Goal: Information Seeking & Learning: Understand process/instructions

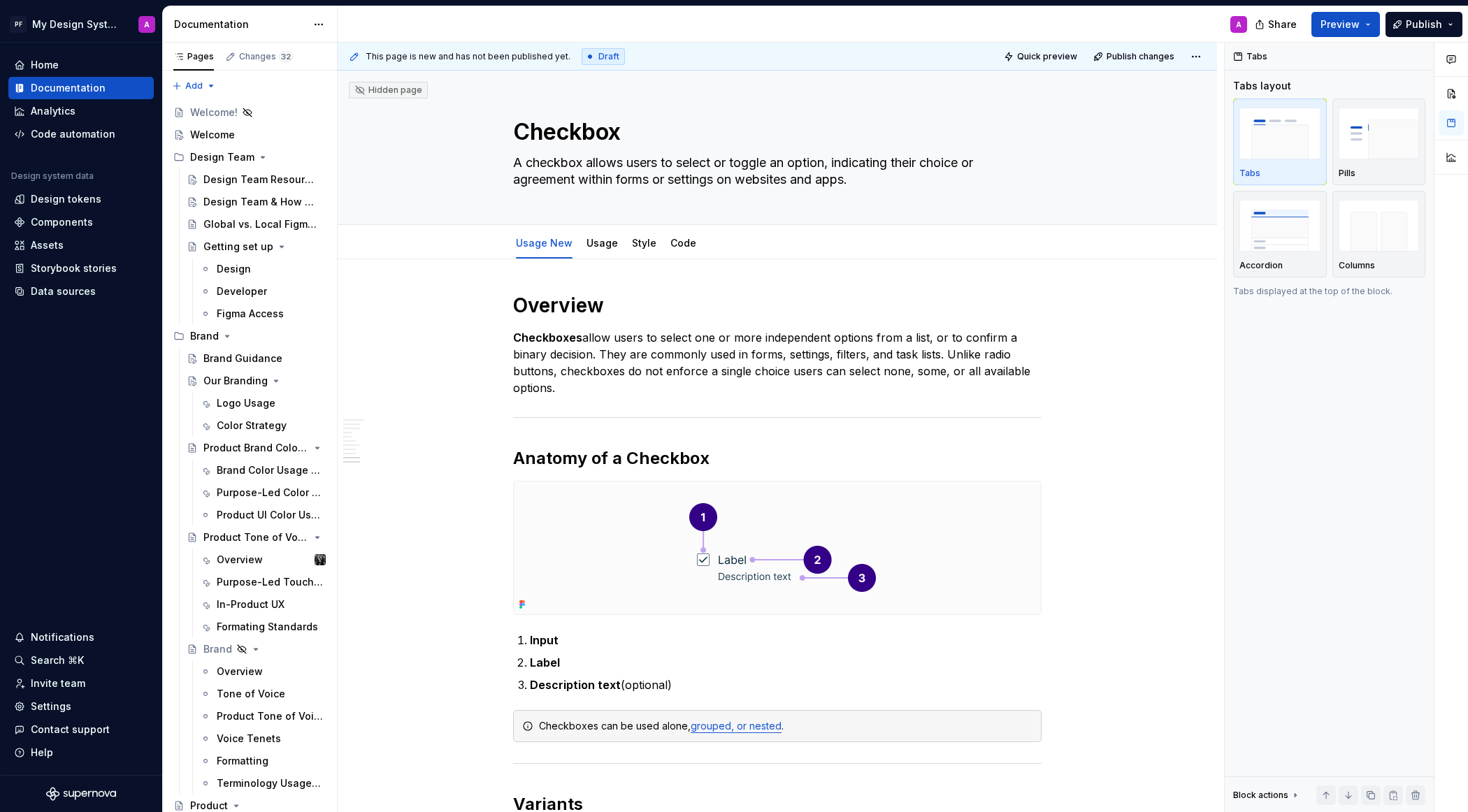
scroll to position [3664, 0]
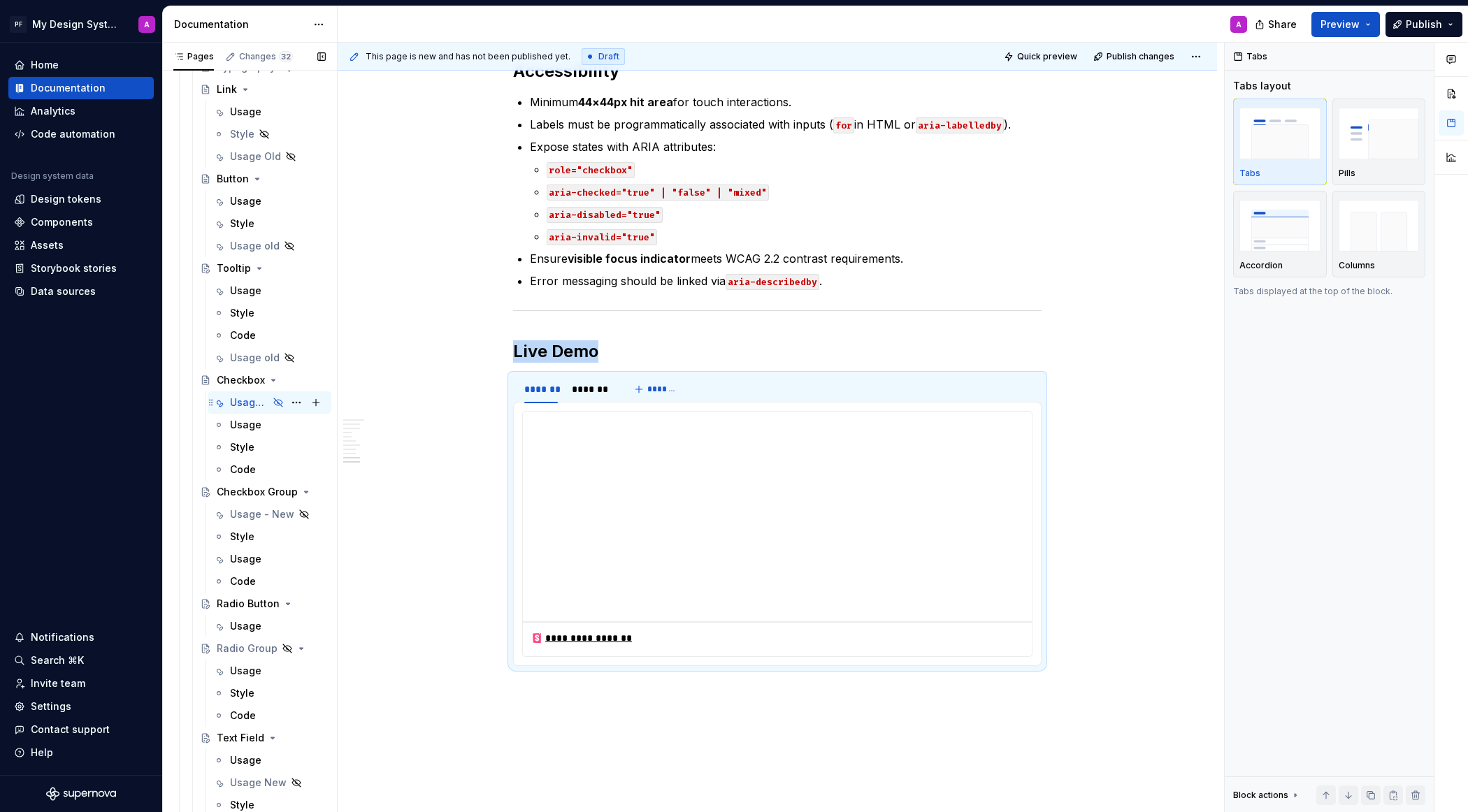
click at [265, 400] on div "Usage New" at bounding box center [249, 402] width 38 height 14
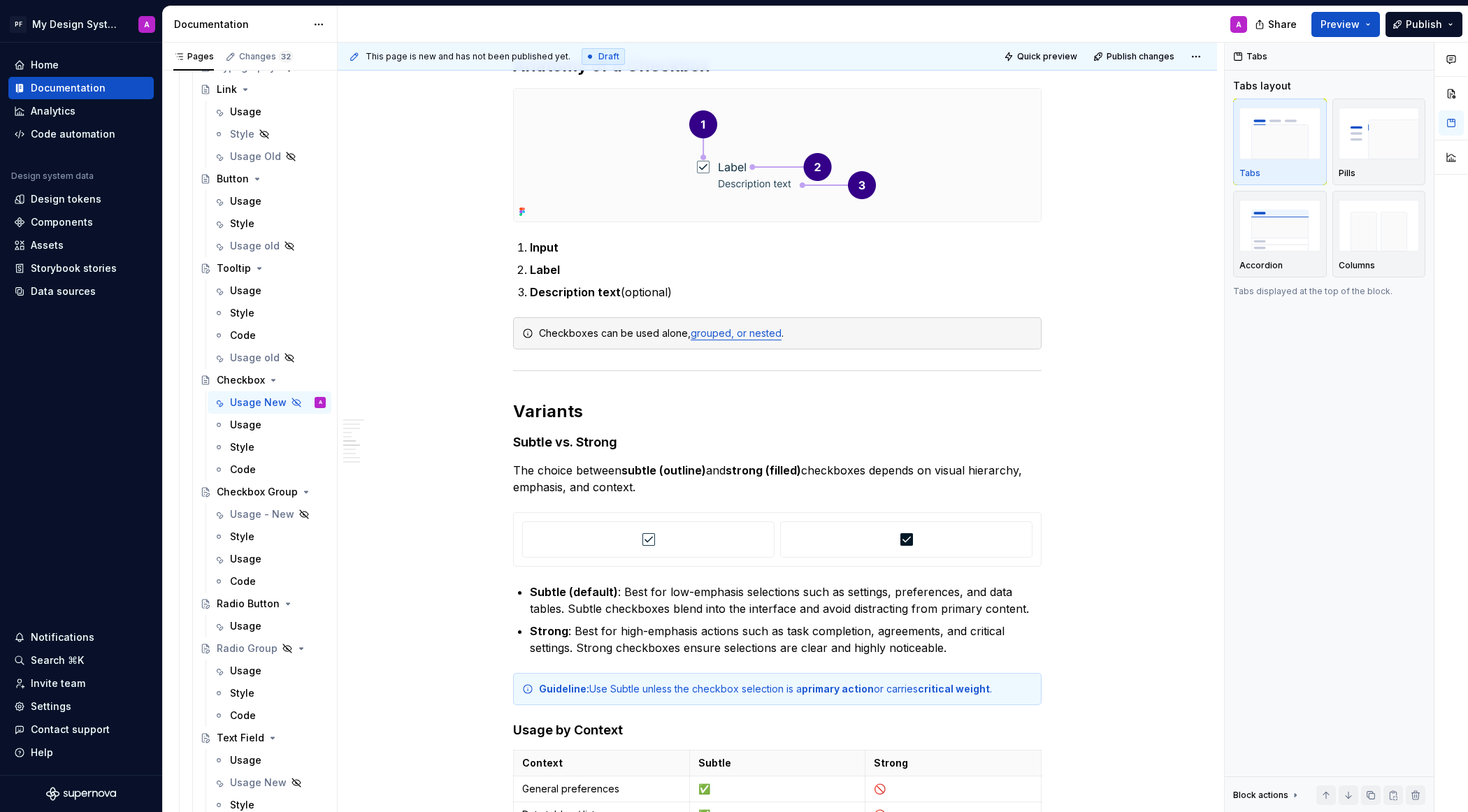
scroll to position [0, 0]
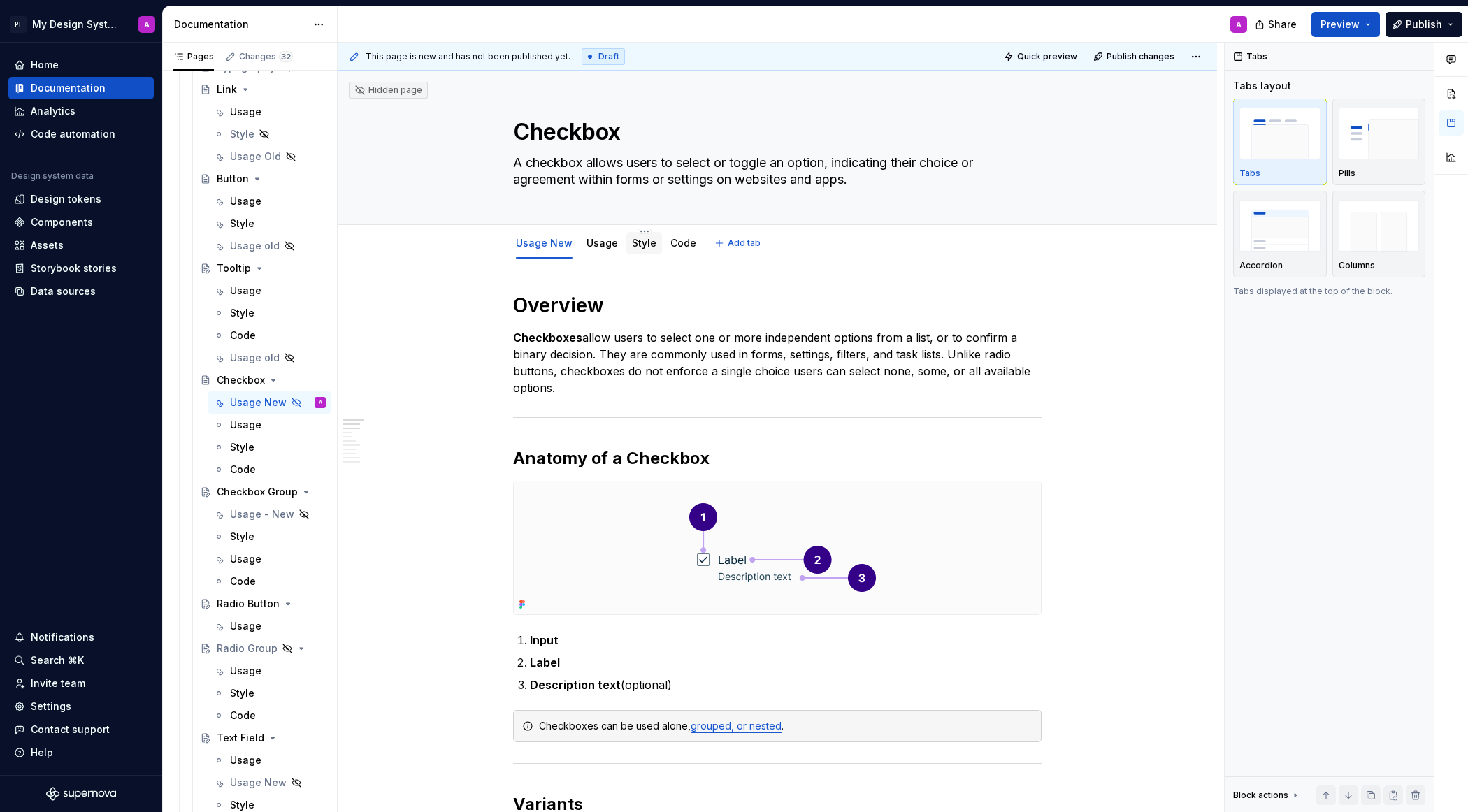
click at [638, 236] on div "Style" at bounding box center [644, 243] width 24 height 14
click at [638, 239] on link "Style" at bounding box center [644, 243] width 24 height 12
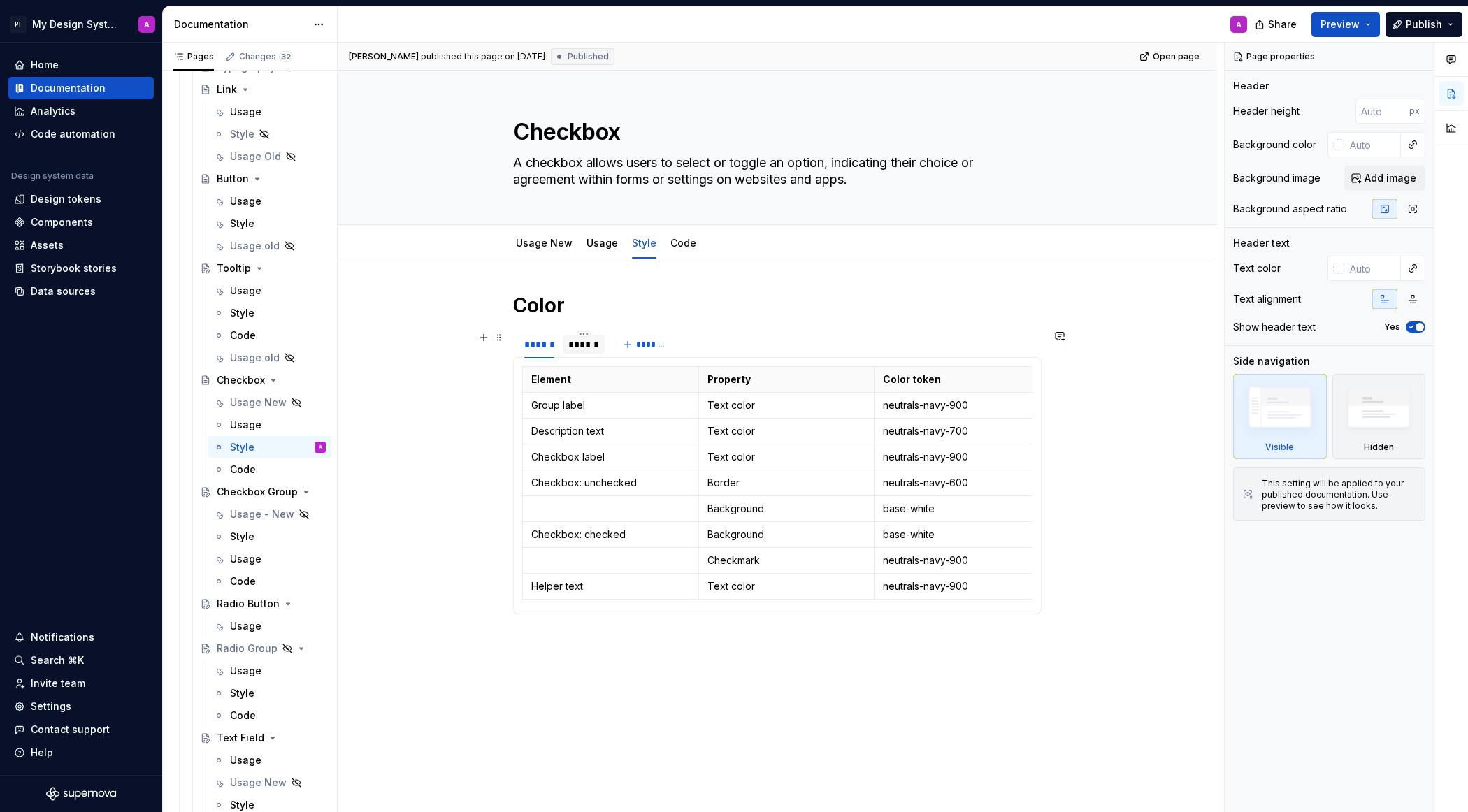
click at [595, 348] on div "******" at bounding box center [584, 344] width 32 height 14
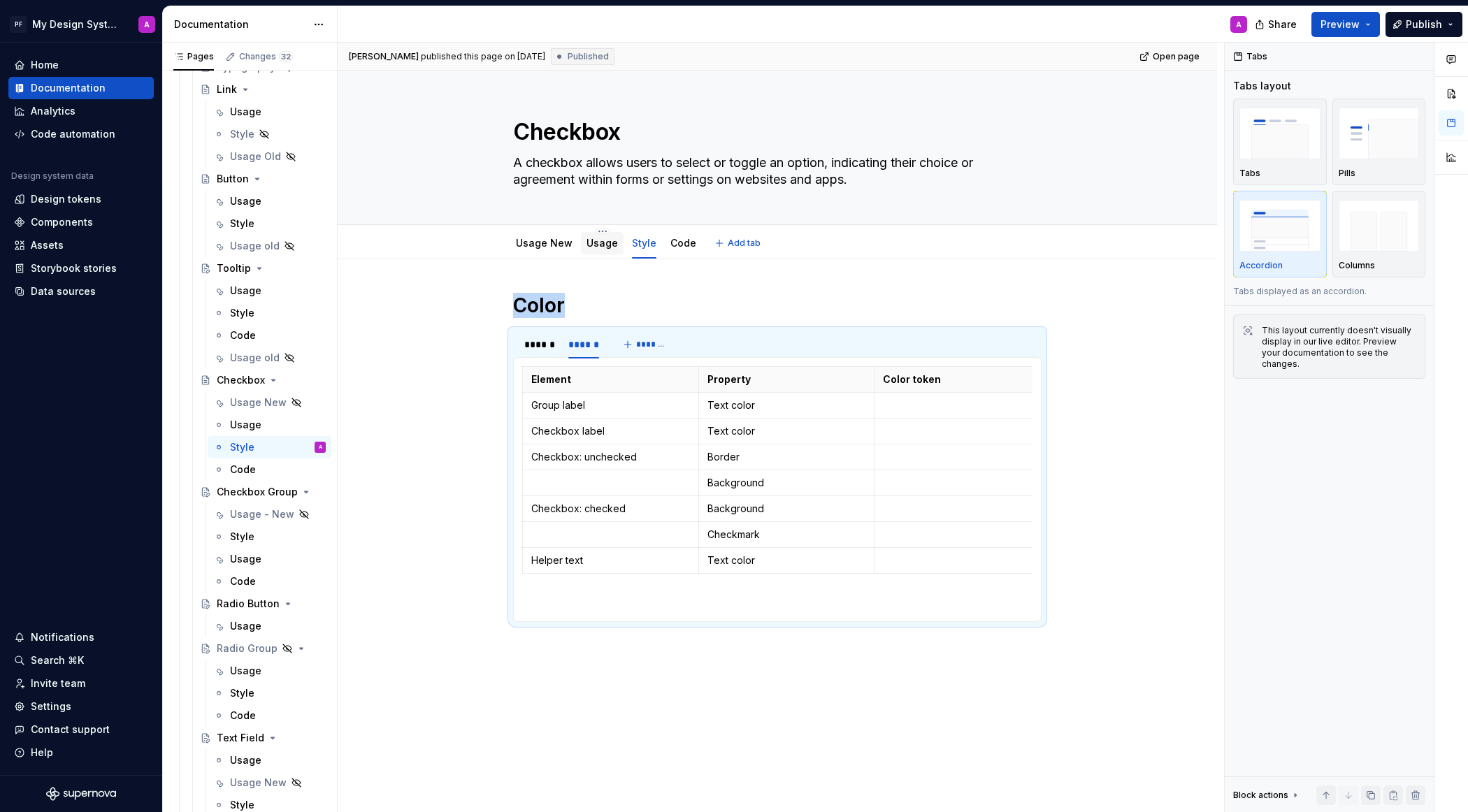
click at [603, 242] on link "Usage" at bounding box center [602, 243] width 32 height 12
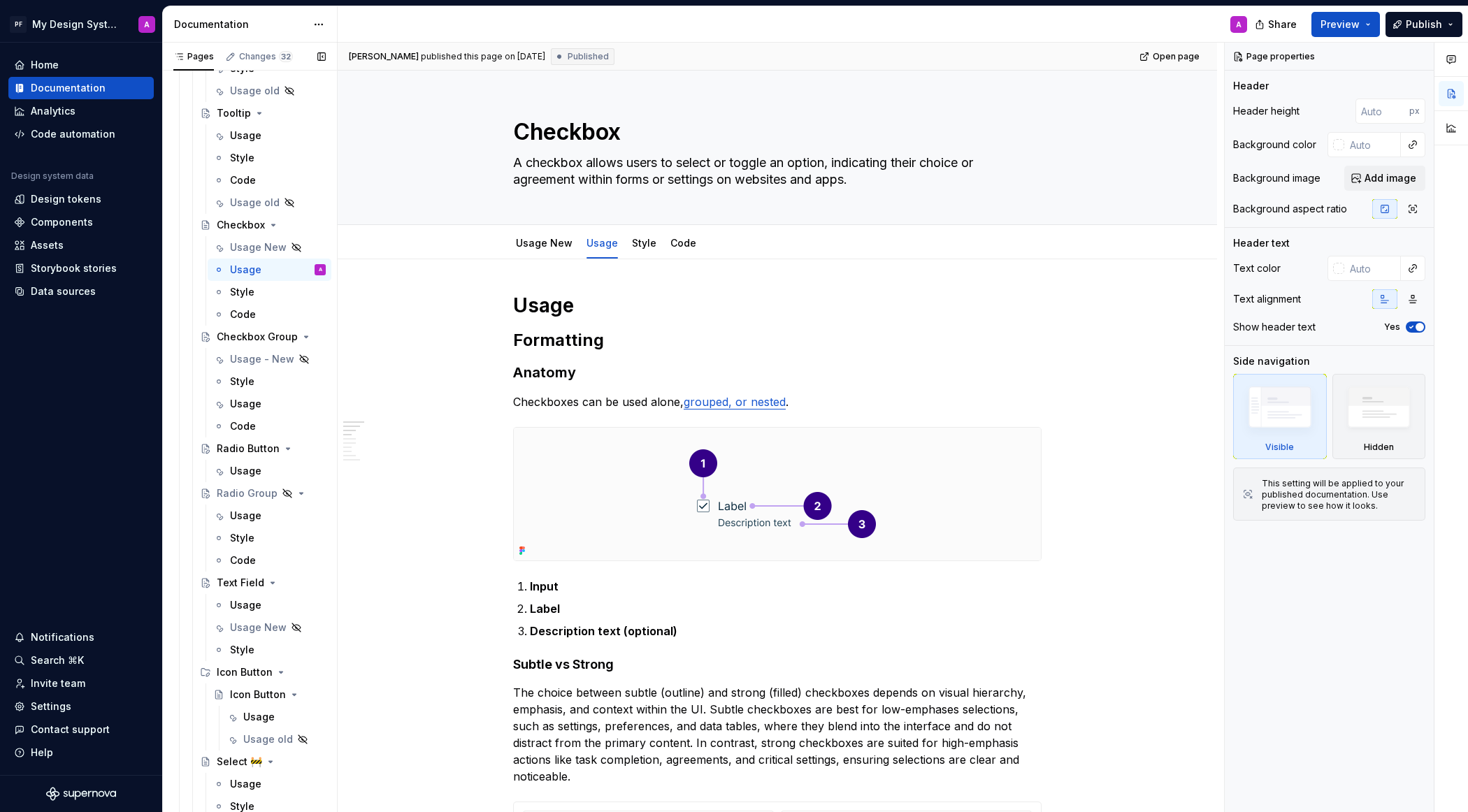
scroll to position [2102, 0]
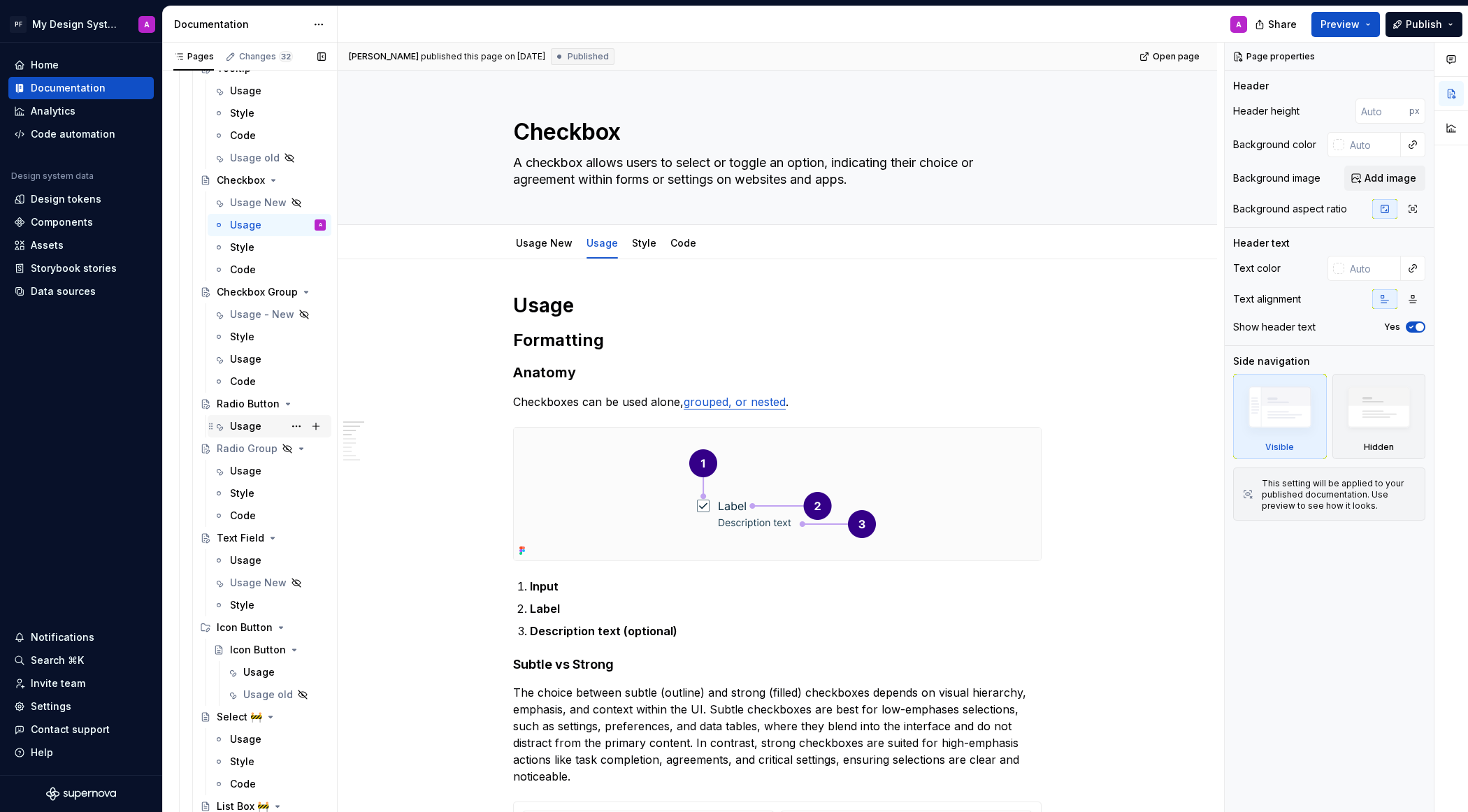
click at [250, 424] on div "Usage" at bounding box center [246, 426] width 32 height 14
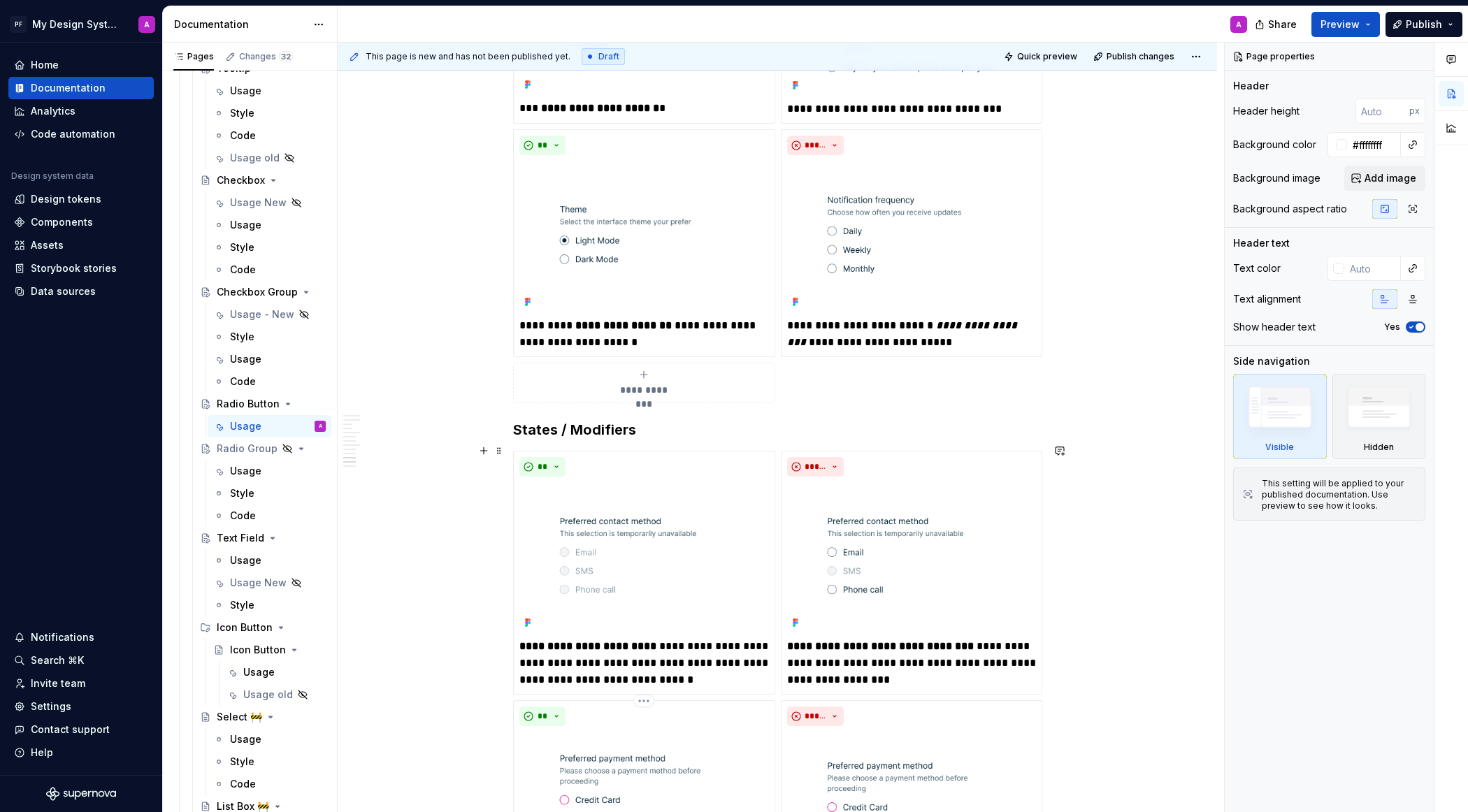
scroll to position [2085, 0]
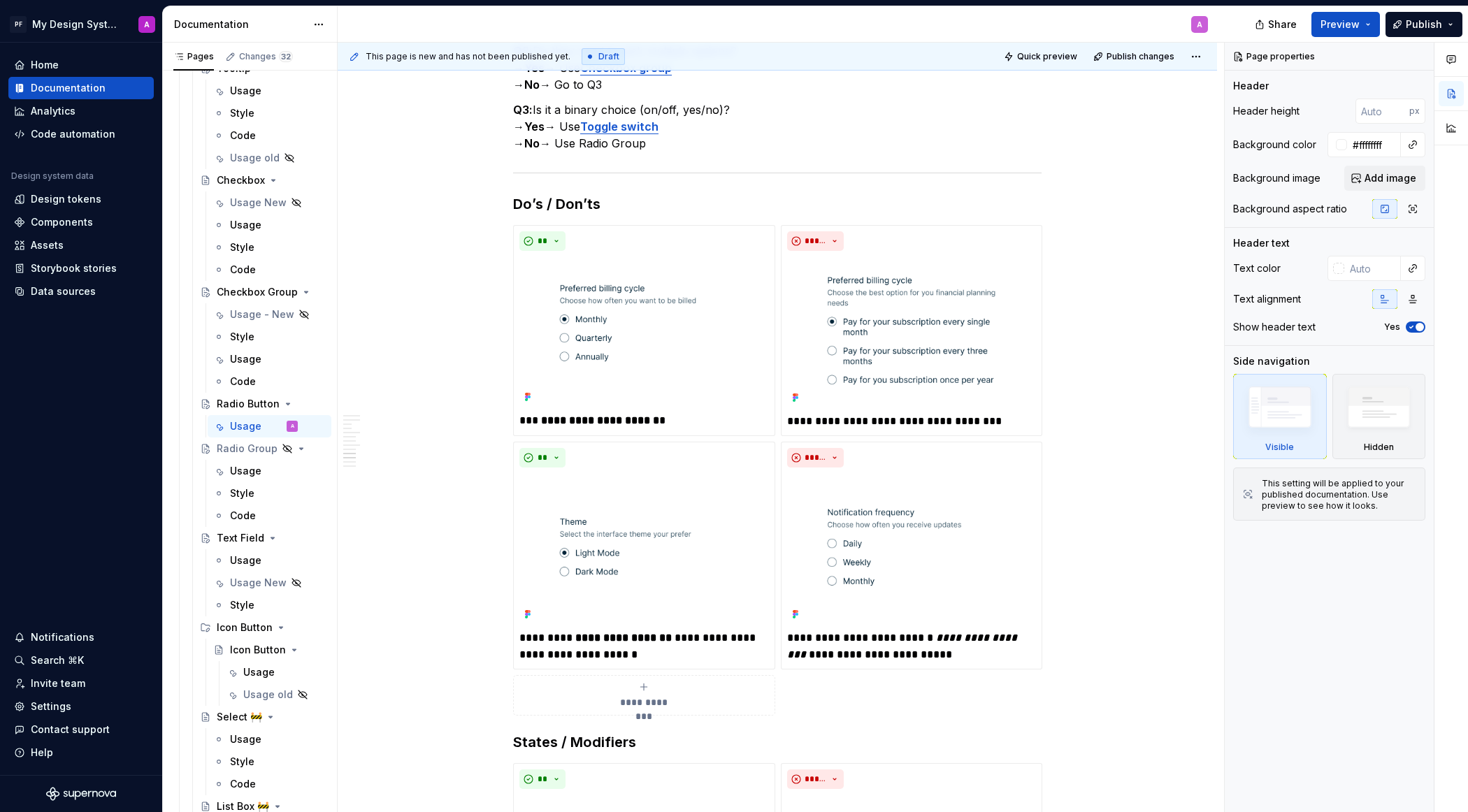
type textarea "*"
